Goal: Information Seeking & Learning: Learn about a topic

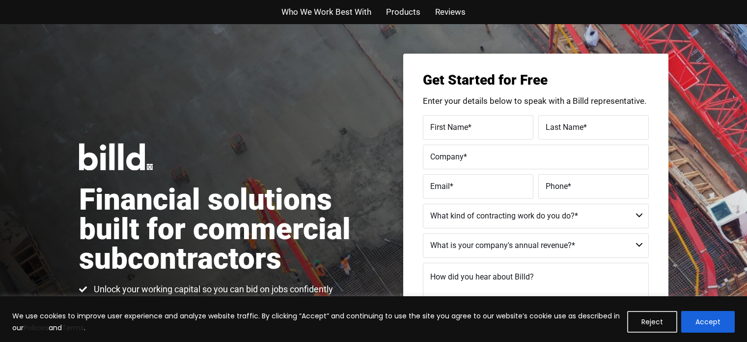
scroll to position [49, 0]
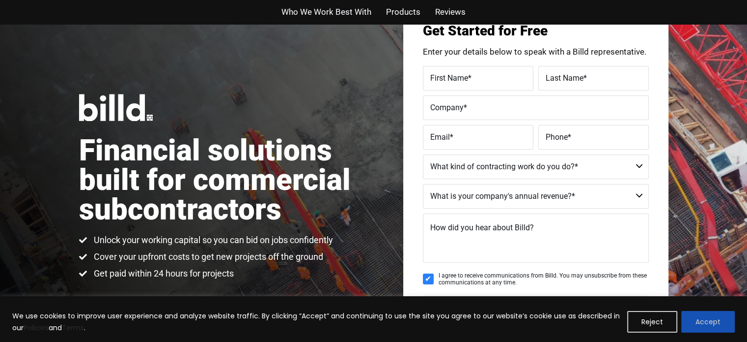
click at [705, 317] on button "Accept" at bounding box center [709, 322] width 54 height 22
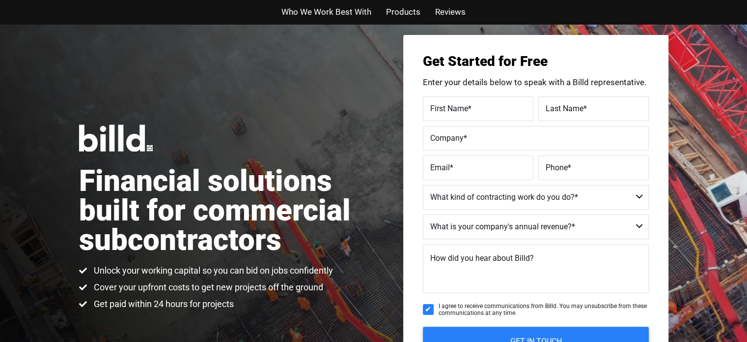
scroll to position [0, 0]
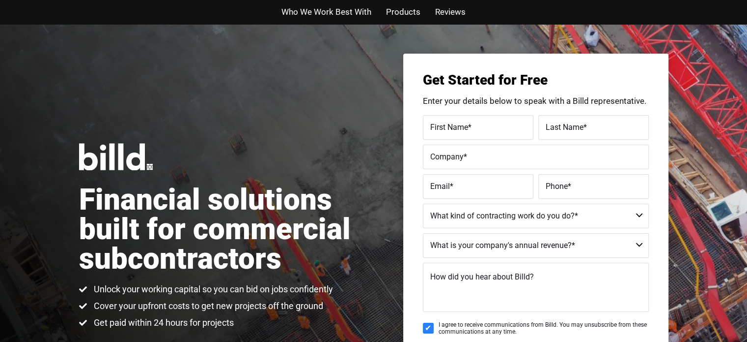
click at [401, 8] on span "Products" at bounding box center [403, 12] width 34 height 14
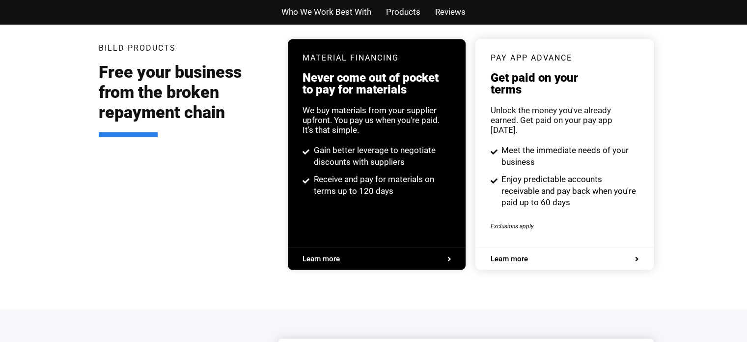
scroll to position [1873, 0]
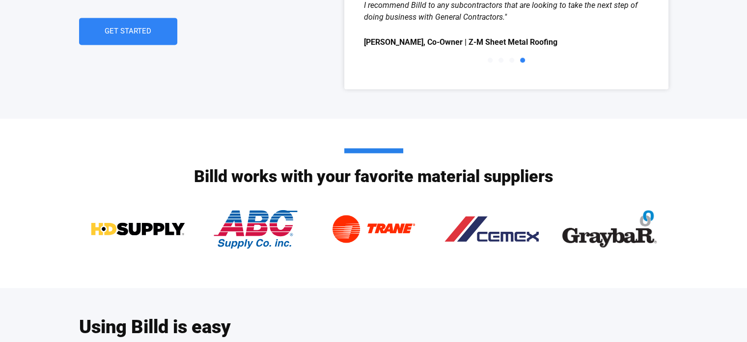
scroll to position [1622, 0]
